Goal: Task Accomplishment & Management: Use online tool/utility

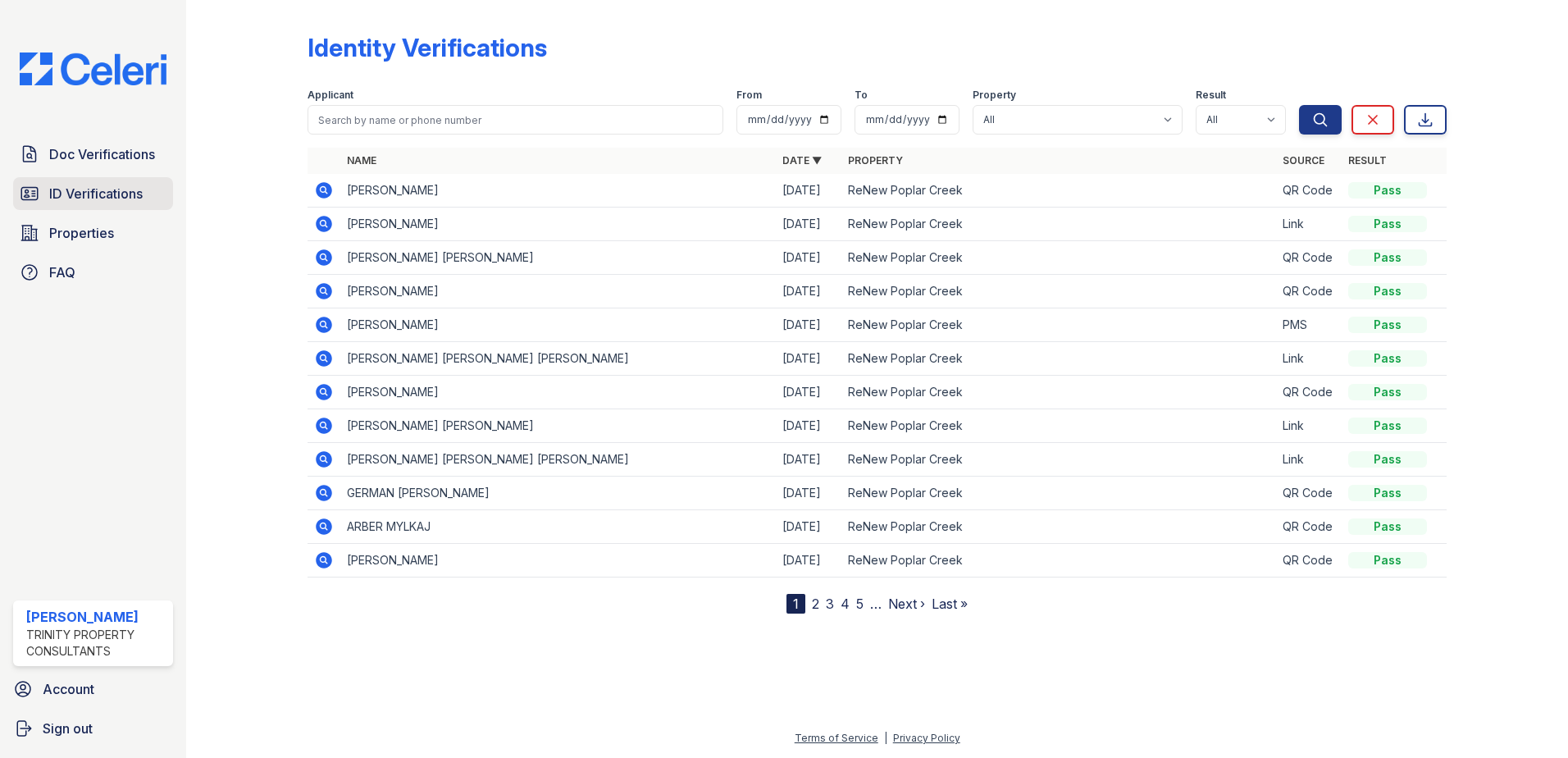
click at [71, 206] on link "ID Verifications" at bounding box center [93, 194] width 160 height 33
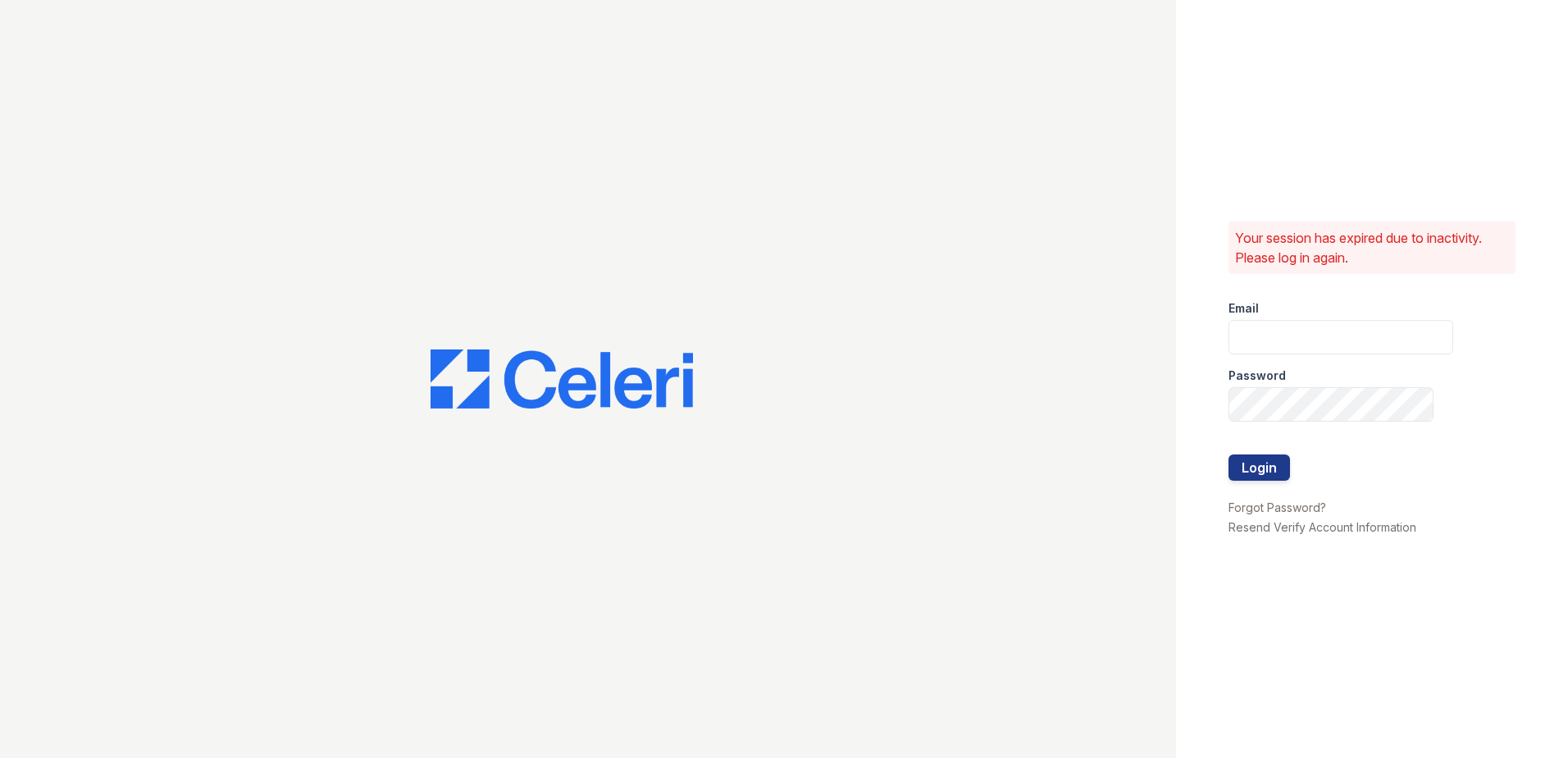
type input "zreyes@trinity-pm.com"
click at [1262, 464] on button "Login" at bounding box center [1259, 468] width 61 height 26
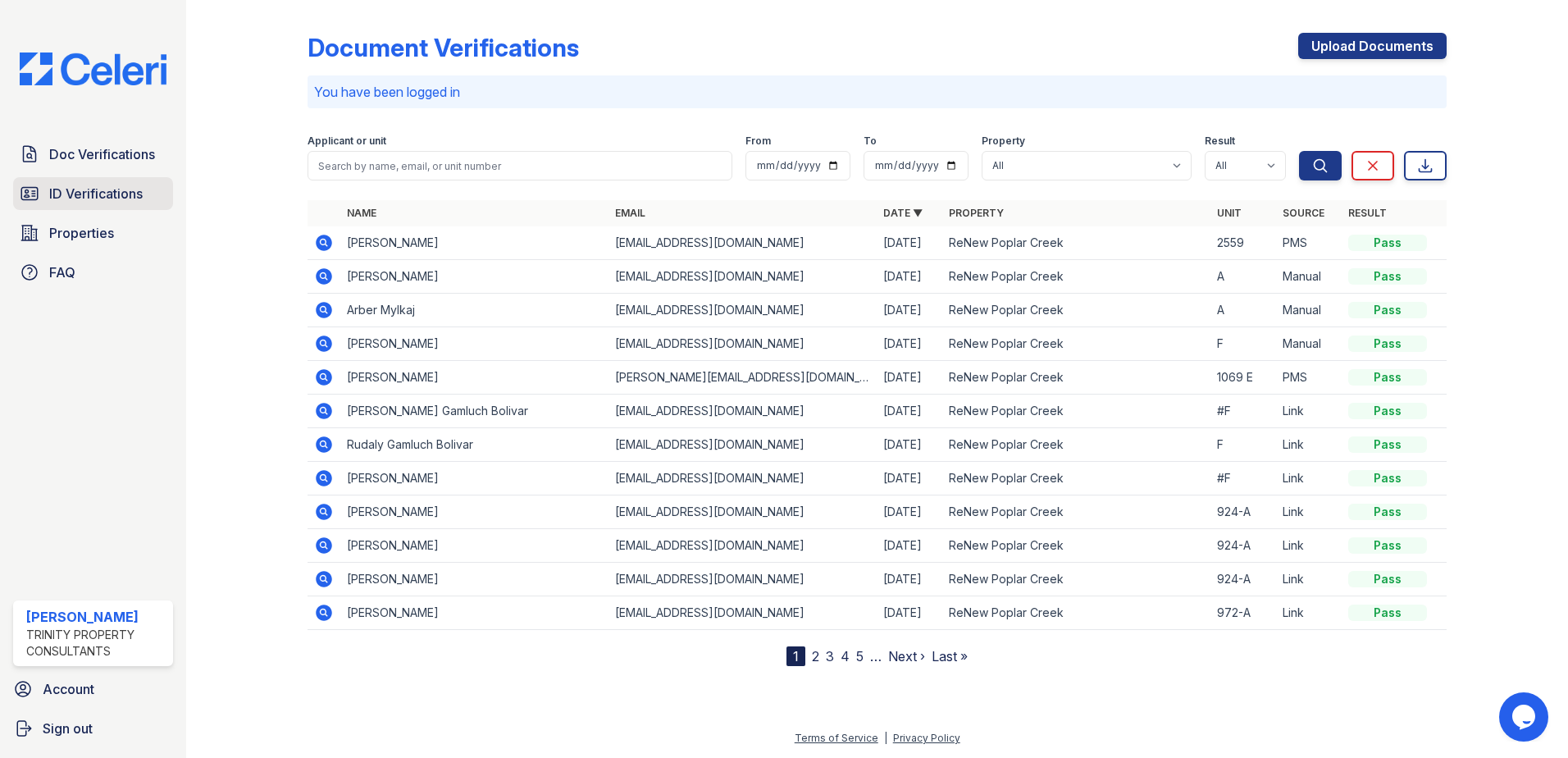
click at [94, 200] on span "ID Verifications" at bounding box center [95, 193] width 94 height 20
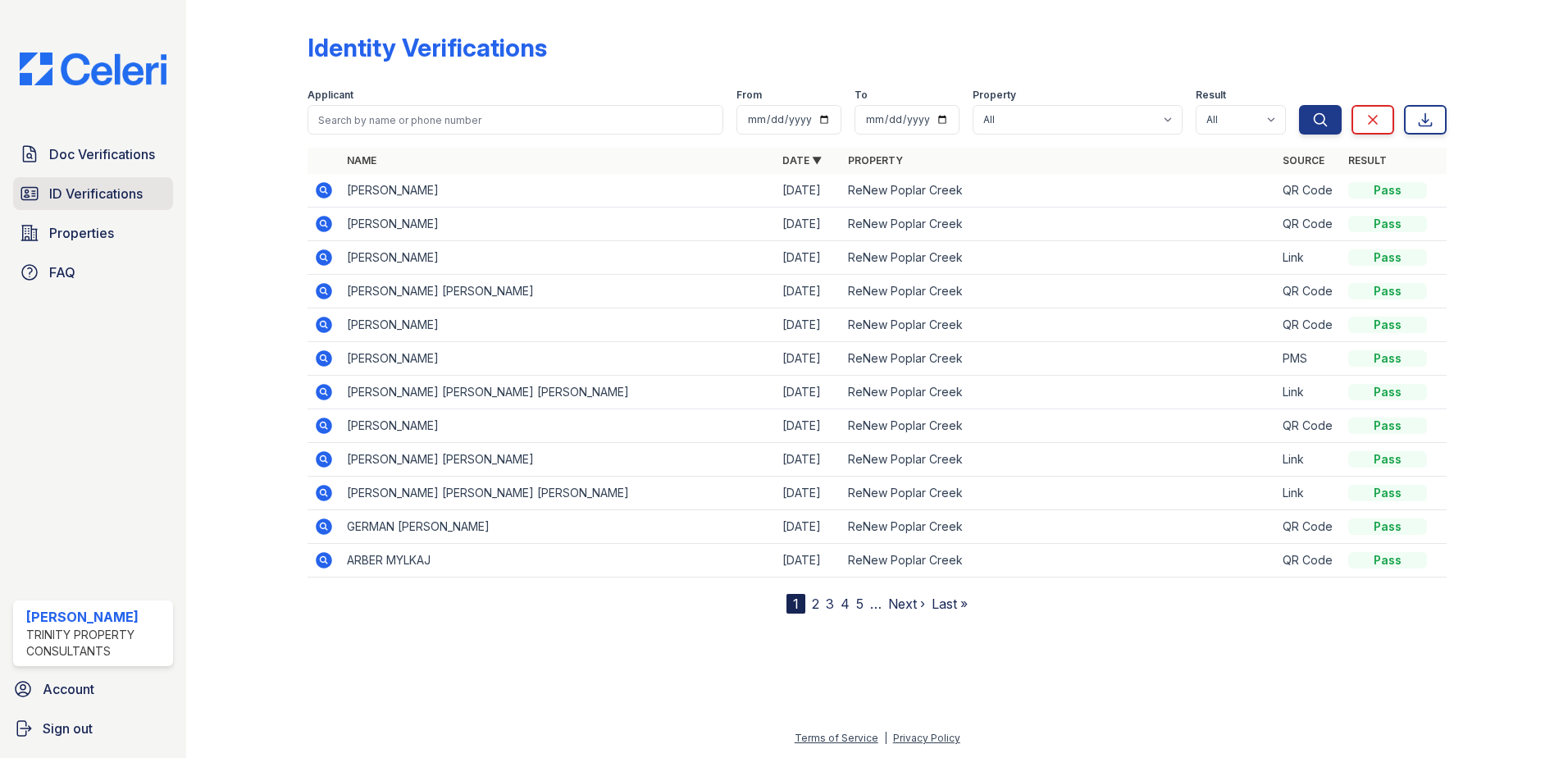
click at [104, 192] on span "ID Verifications" at bounding box center [95, 193] width 94 height 20
click at [101, 198] on span "ID Verifications" at bounding box center [95, 193] width 94 height 20
